Goal: Task Accomplishment & Management: Manage account settings

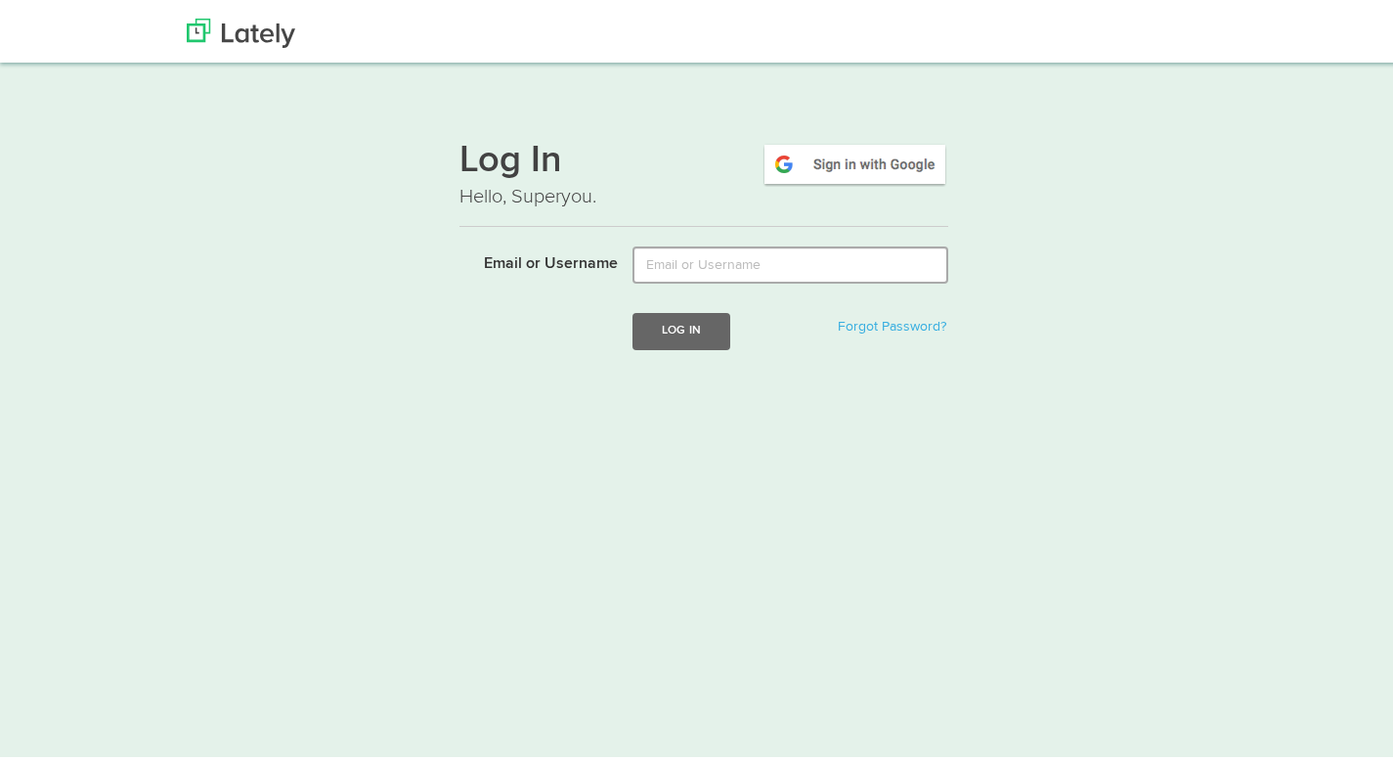
click at [674, 269] on input "Email or Username" at bounding box center [791, 260] width 316 height 37
click at [919, 157] on img at bounding box center [855, 160] width 187 height 45
click at [229, 33] on img at bounding box center [241, 29] width 109 height 29
